Goal: Find specific page/section: Find specific page/section

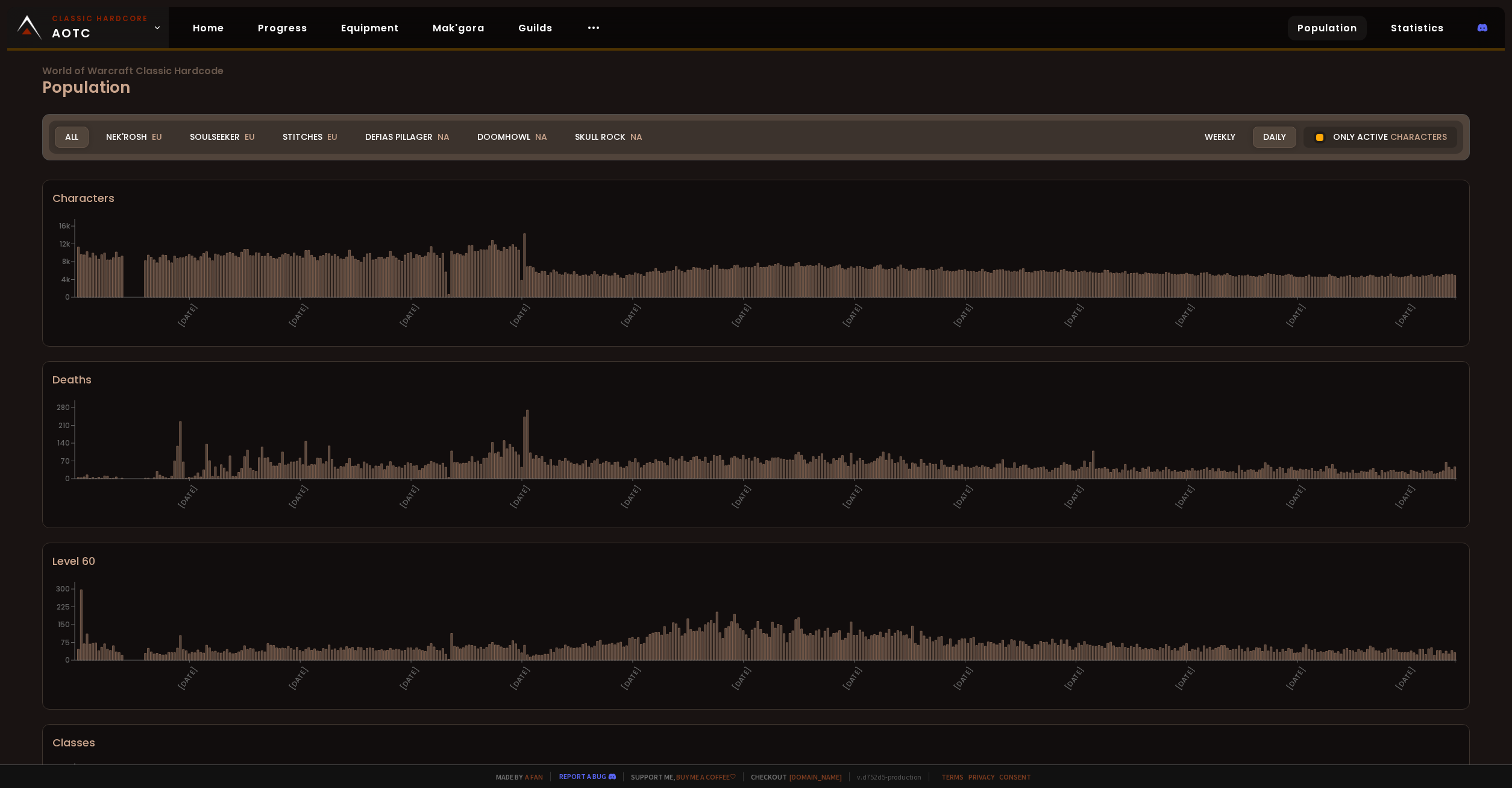
click at [86, 28] on span "Classic Hardcore AOTC" at bounding box center [100, 27] width 97 height 29
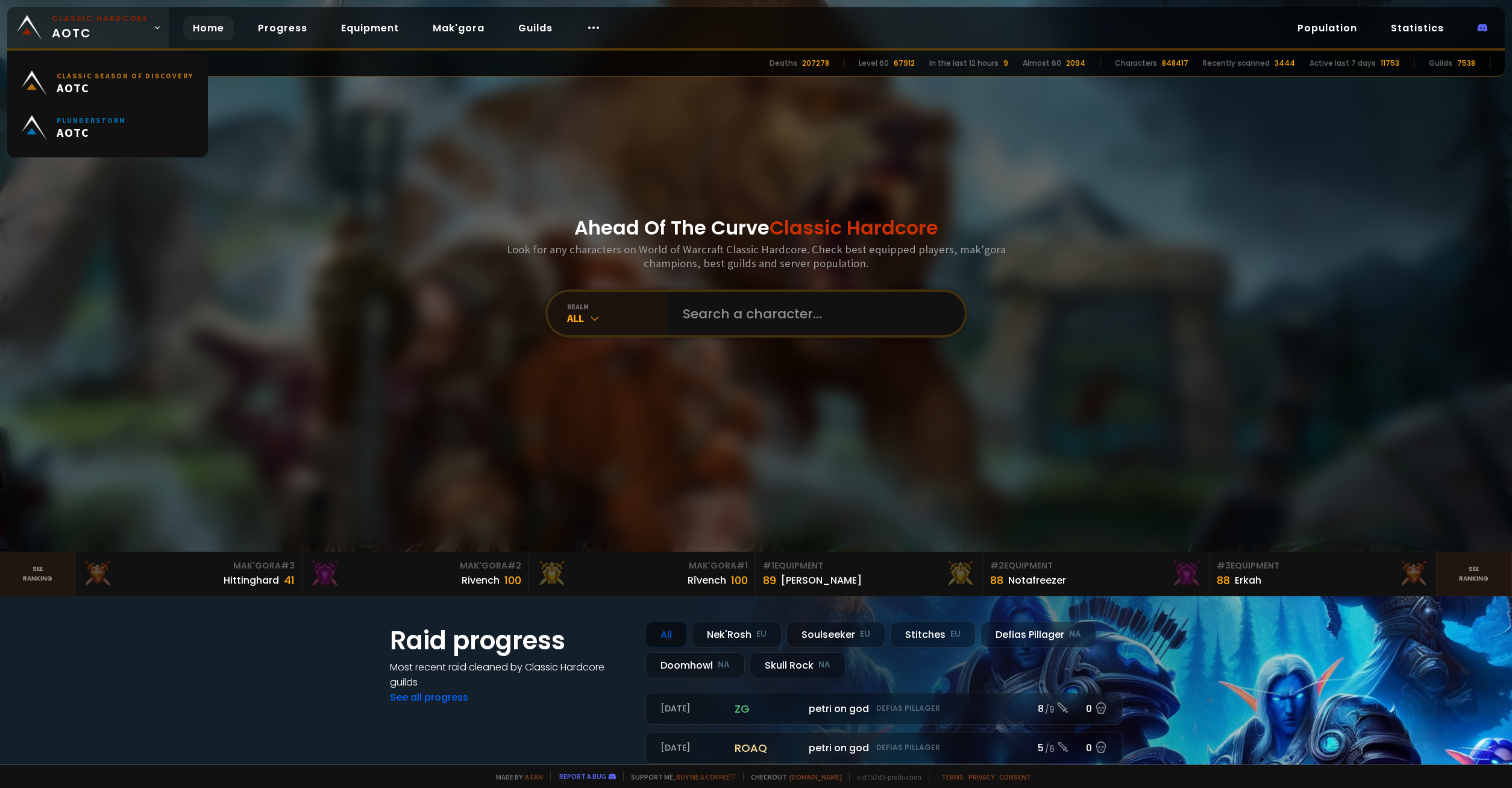
click at [86, 28] on span "Classic Hardcore AOTC" at bounding box center [100, 27] width 97 height 29
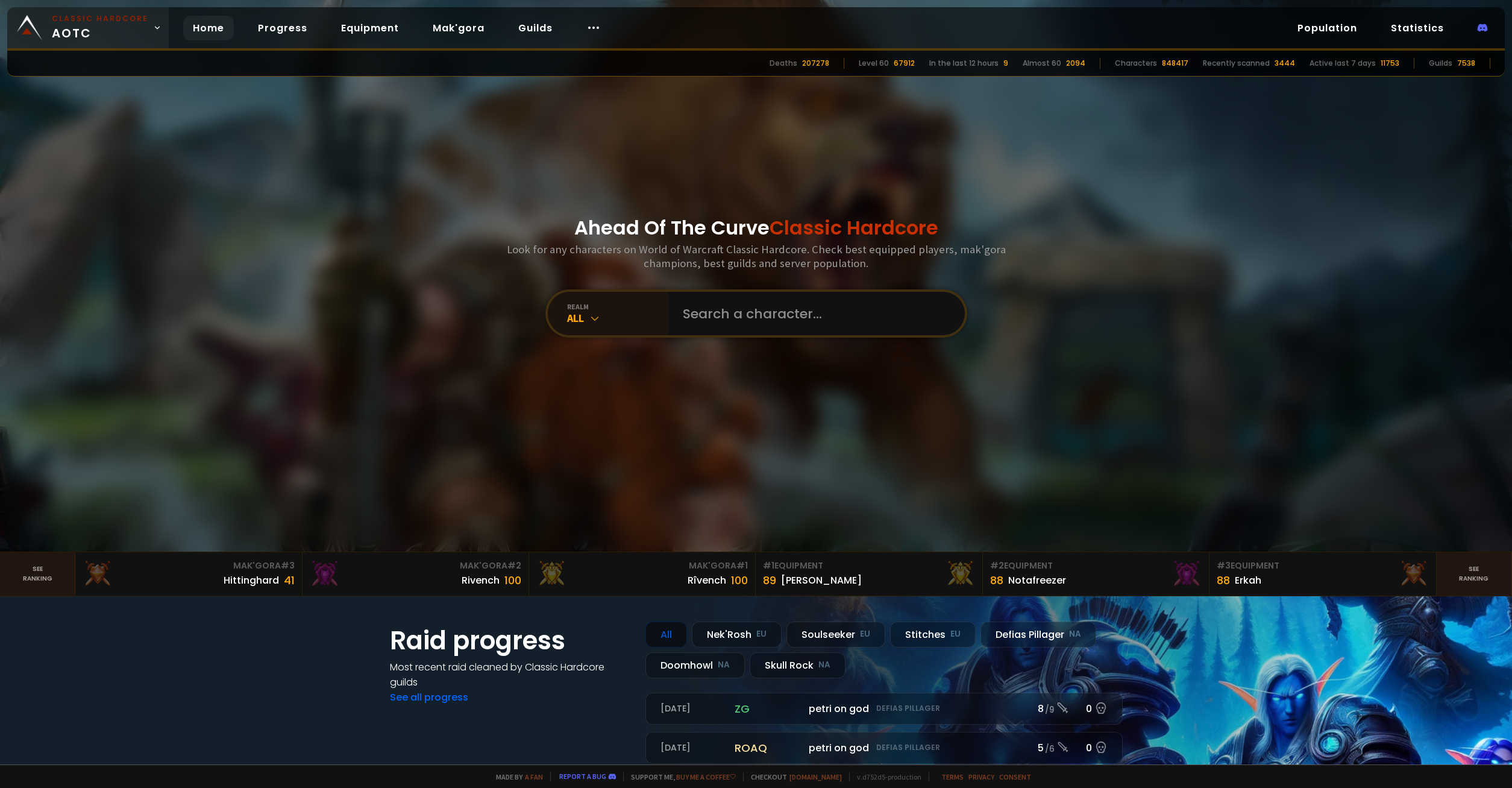
click at [153, 26] on icon at bounding box center [157, 27] width 9 height 9
click at [573, 316] on div "All" at bounding box center [618, 318] width 101 height 14
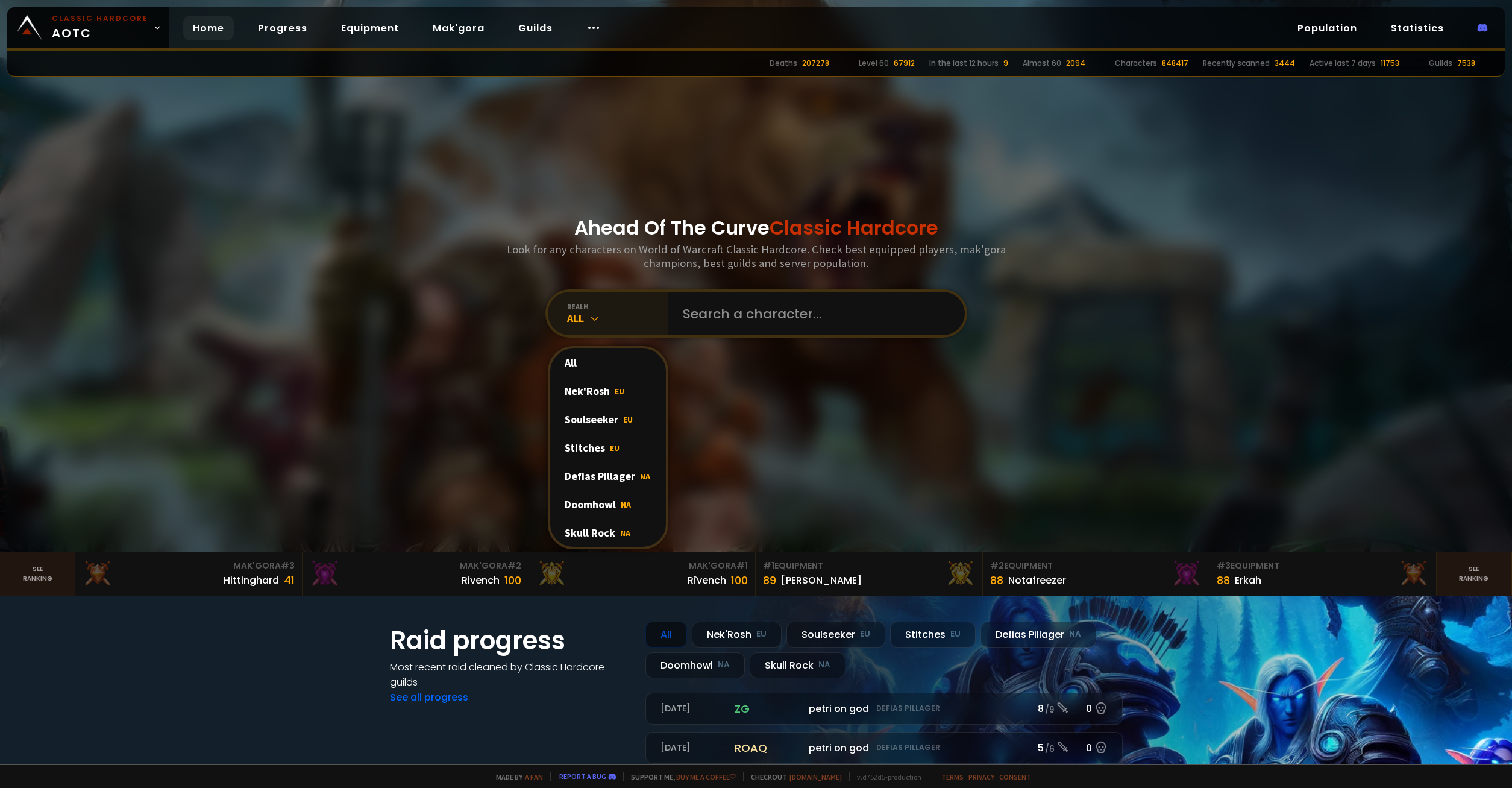
click at [571, 316] on div "All" at bounding box center [618, 318] width 101 height 14
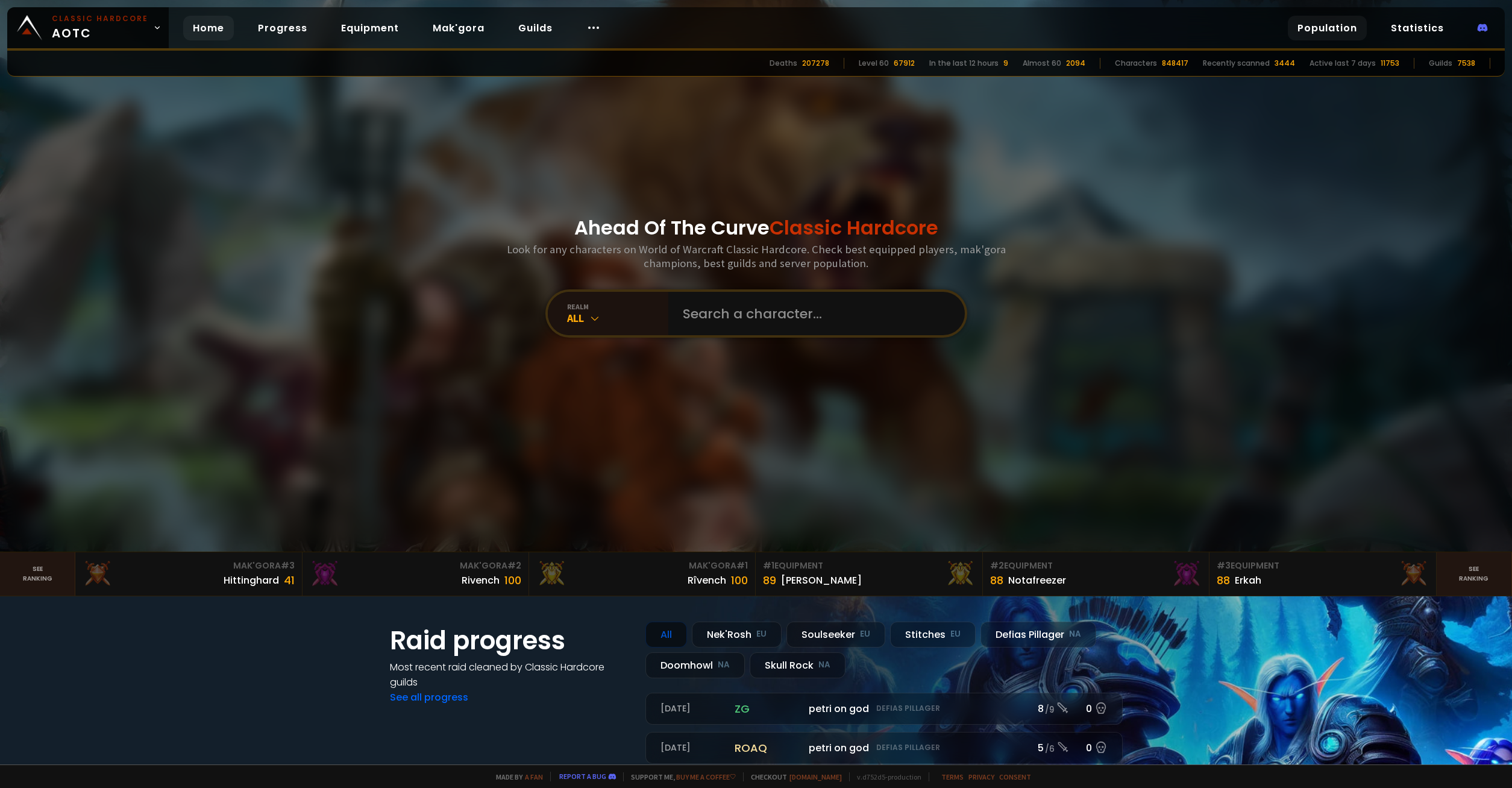
click at [1344, 26] on link "Population" at bounding box center [1327, 28] width 79 height 25
